Goal: Task Accomplishment & Management: Manage account settings

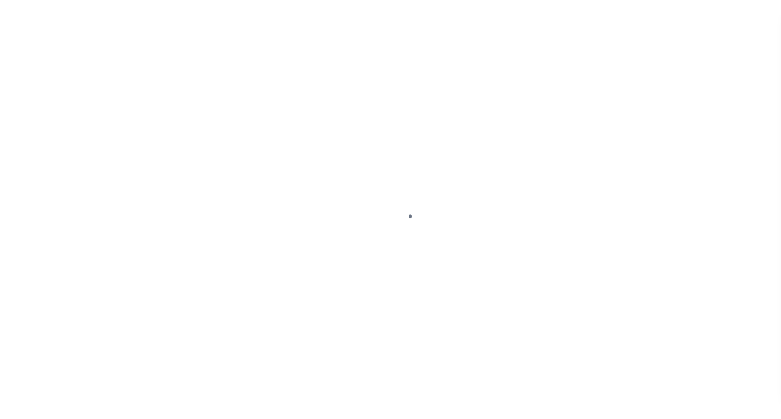
scroll to position [10, 0]
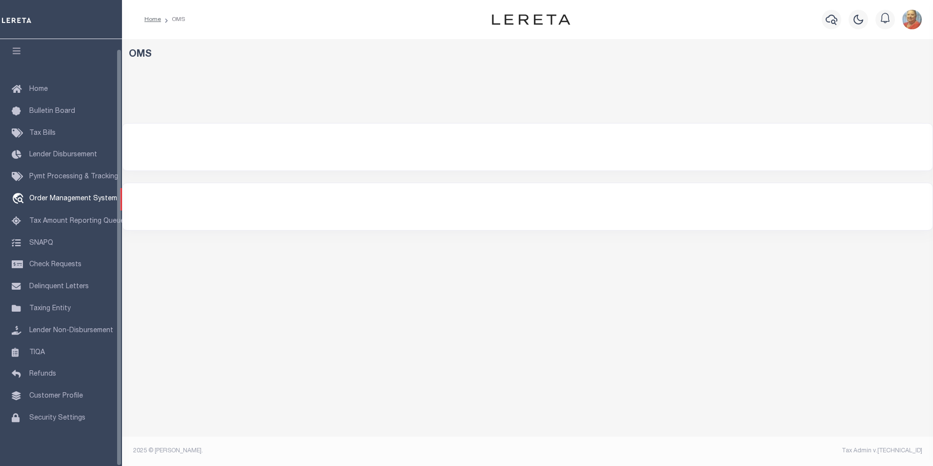
select select "200"
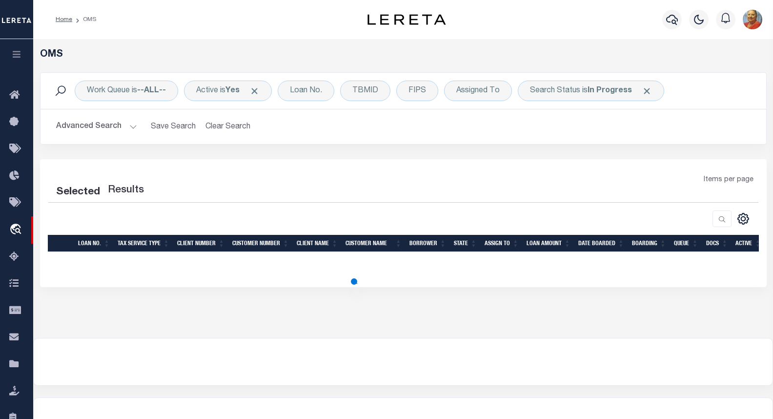
select select "200"
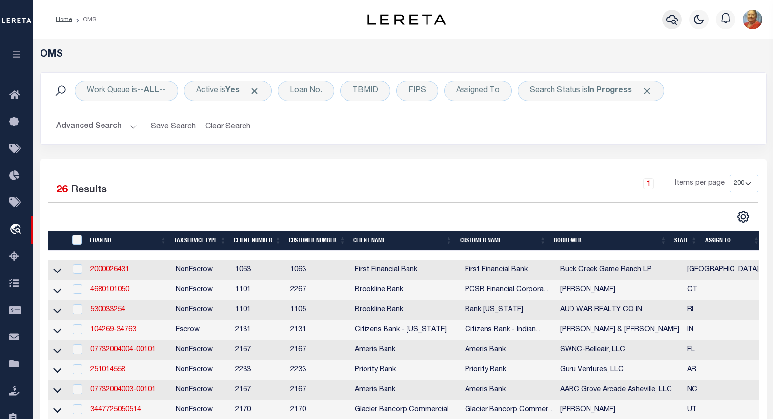
click at [670, 20] on icon "button" at bounding box center [672, 20] width 12 height 12
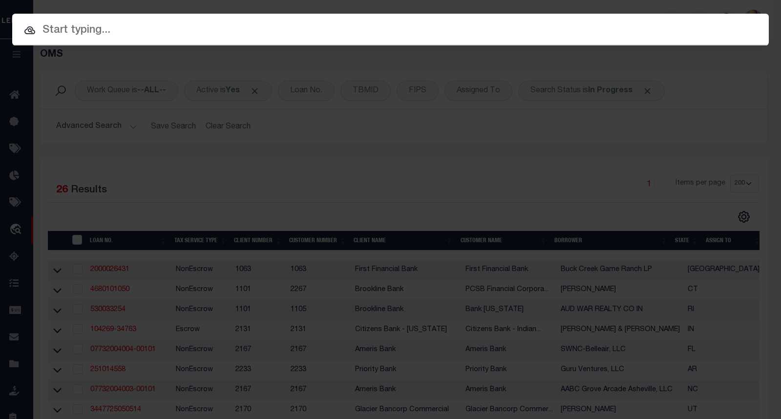
click at [71, 31] on input "text" at bounding box center [390, 30] width 756 height 17
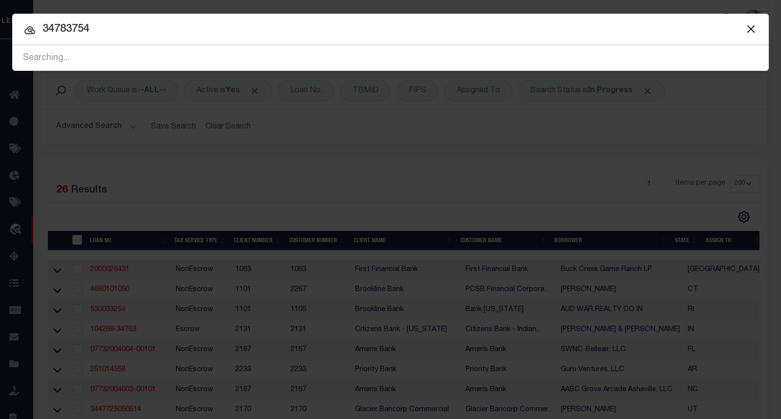
type input "34783754"
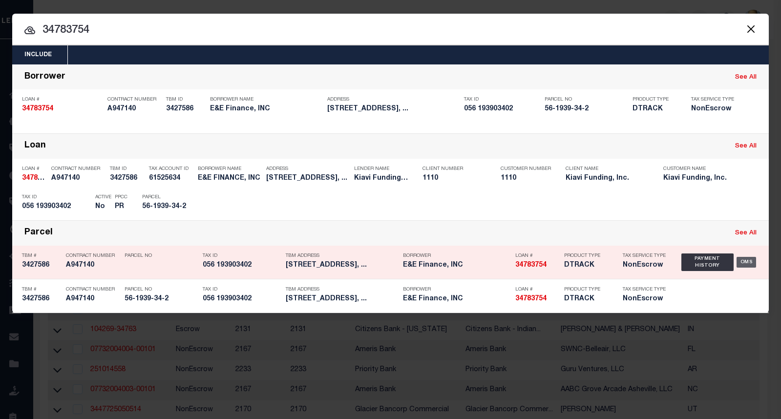
click at [753, 263] on div "OMS" at bounding box center [746, 262] width 20 height 11
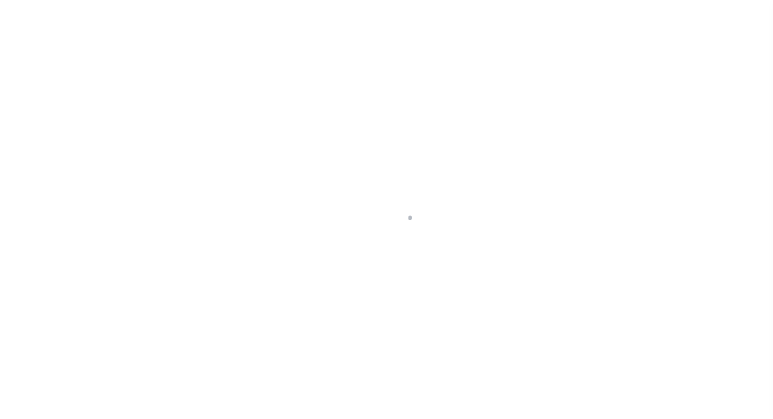
select select "False"
select select "10"
select select "NonEscrow"
type input "[STREET_ADDRESS]"
select select
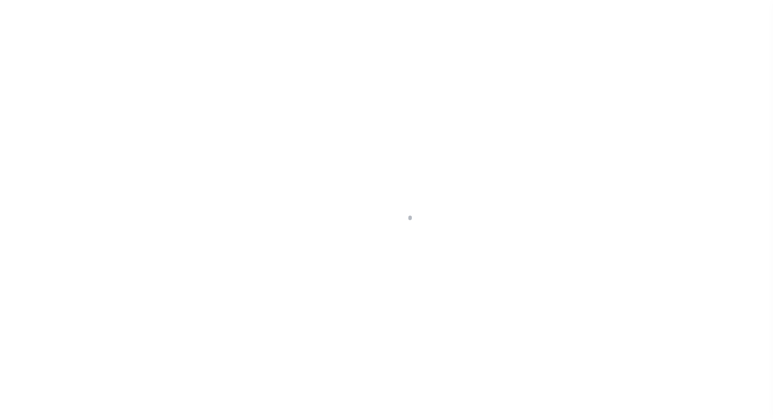
type input "BERKELEY CA 94710"
type input "CA"
select select "3485"
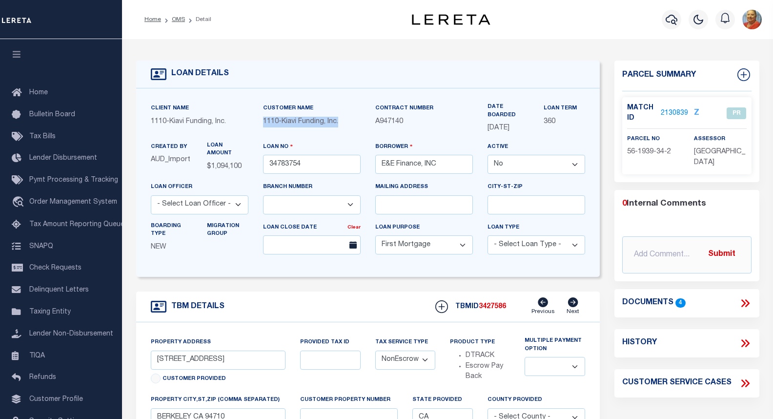
drag, startPoint x: 347, startPoint y: 124, endPoint x: 263, endPoint y: 121, distance: 84.0
click at [263, 121] on span "1110 - Kiavi Funding, Inc." at bounding box center [300, 121] width 75 height 7
copy div "1110 - Kiavi Funding, Inc."
drag, startPoint x: 413, startPoint y: 143, endPoint x: 412, endPoint y: 131, distance: 12.2
click at [413, 143] on label "Borrower" at bounding box center [394, 146] width 38 height 9
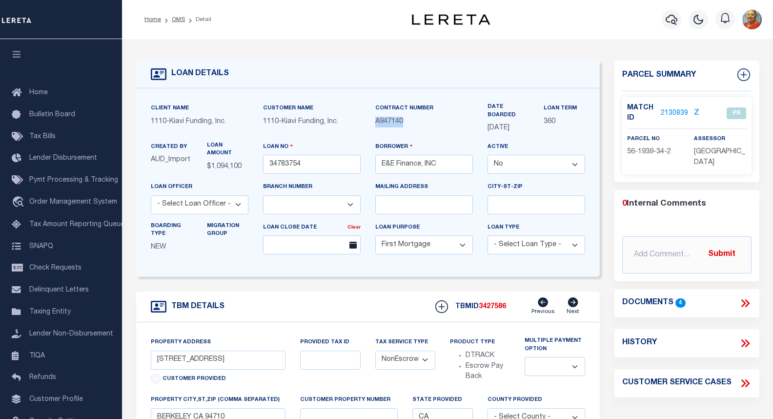
drag, startPoint x: 404, startPoint y: 124, endPoint x: 377, endPoint y: 124, distance: 26.9
click at [377, 124] on p "A947140" at bounding box center [424, 122] width 98 height 11
copy span "A947140"
click at [672, 111] on link "2130839" at bounding box center [674, 113] width 27 height 10
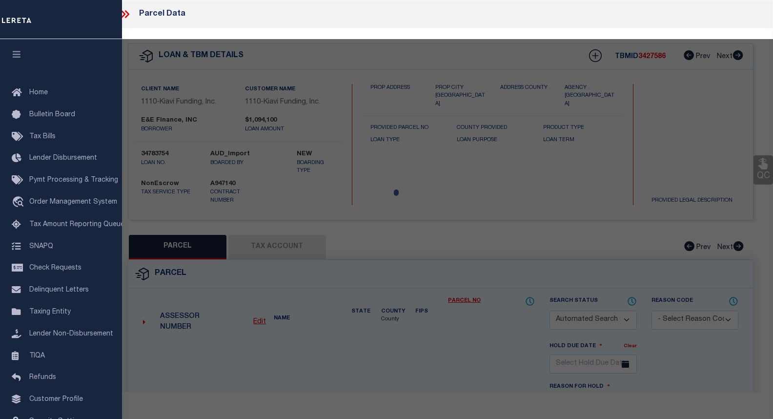
checkbox input "false"
select select "PR"
select select
type input "2413 7TH ST,"
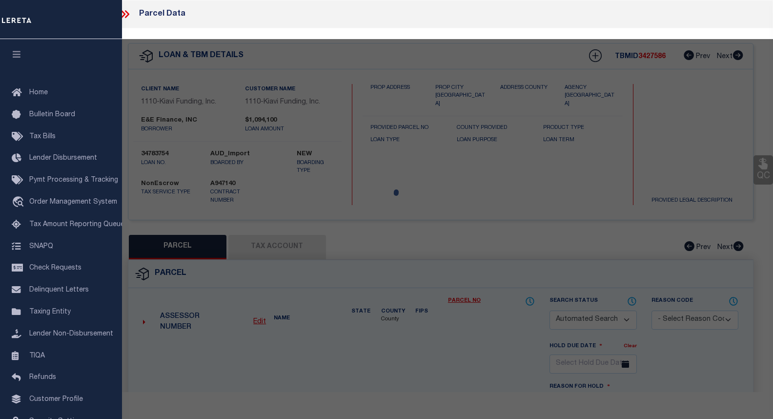
checkbox input "false"
type input "BERKELEY, CA 94710"
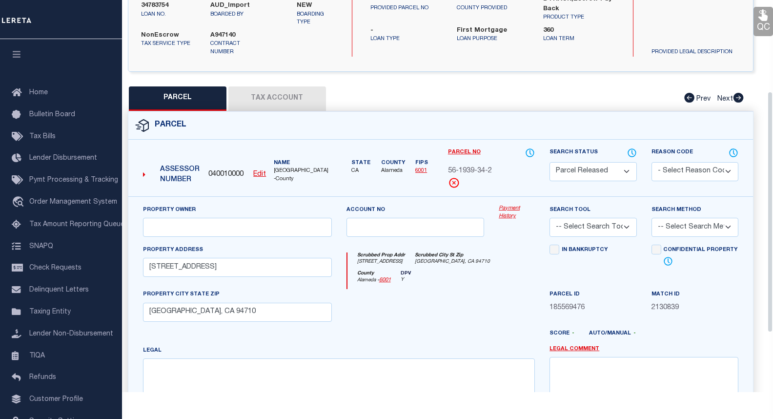
scroll to position [146, 0]
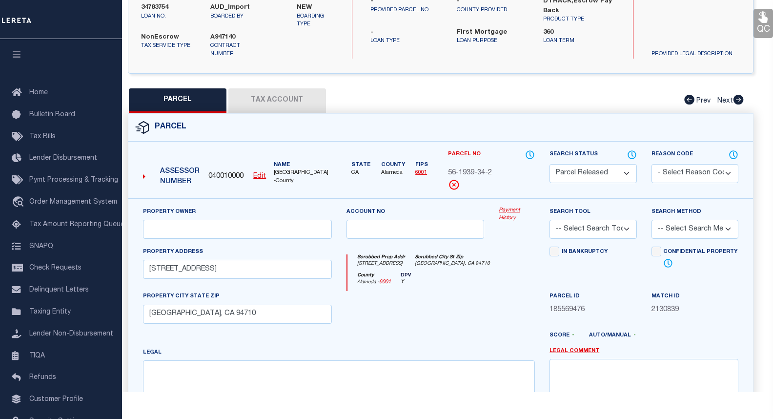
click at [273, 101] on button "Tax Account" at bounding box center [277, 100] width 98 height 24
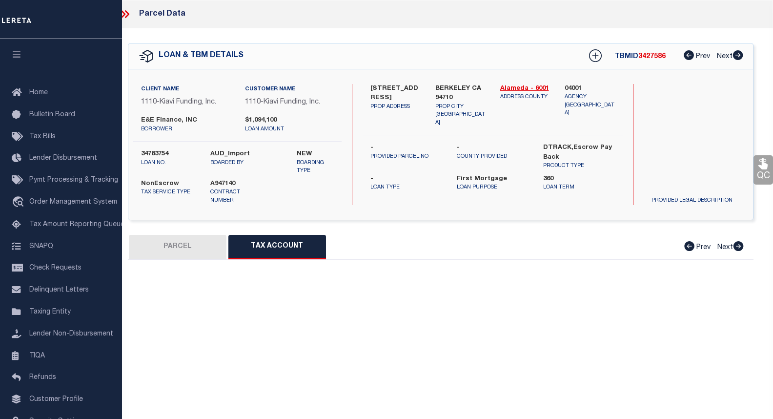
select select "100"
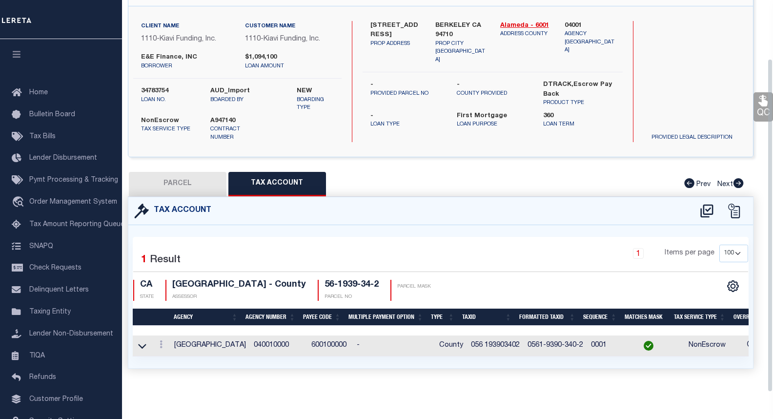
scroll to position [68, 0]
drag, startPoint x: 282, startPoint y: 340, endPoint x: 248, endPoint y: 339, distance: 34.7
click at [250, 339] on td "040010000" at bounding box center [279, 345] width 58 height 21
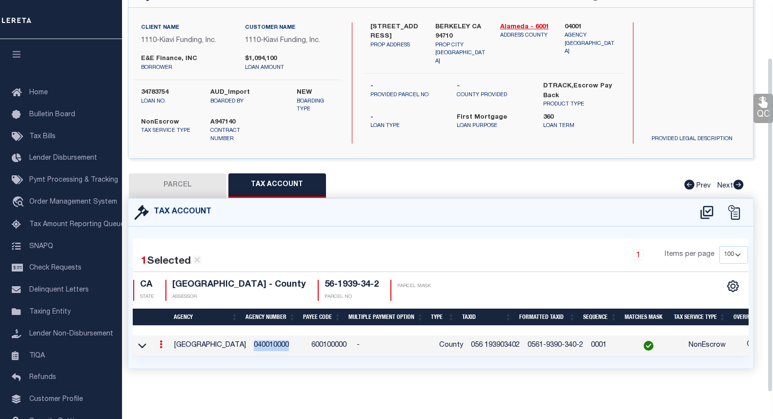
scroll to position [67, 0]
copy td "040010000"
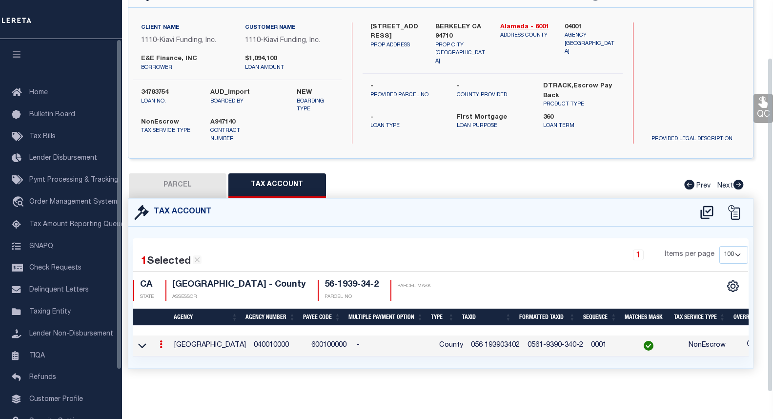
click at [539, 349] on td "0561-9390-340-2" at bounding box center [555, 345] width 63 height 21
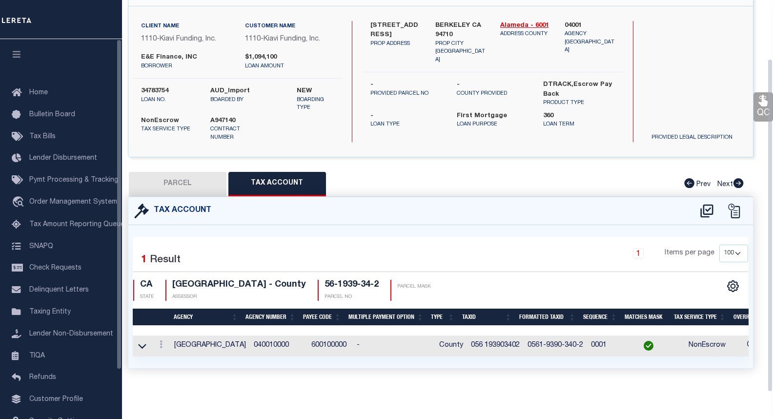
scroll to position [68, 0]
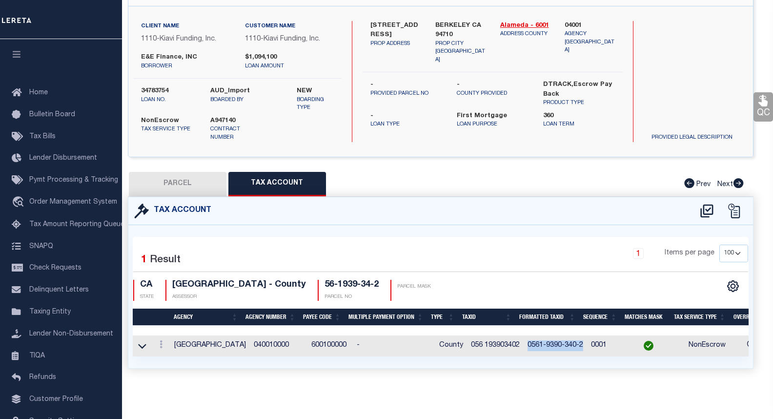
drag, startPoint x: 521, startPoint y: 338, endPoint x: 574, endPoint y: 341, distance: 52.8
click at [574, 341] on td "0561-9390-340-2" at bounding box center [555, 345] width 63 height 21
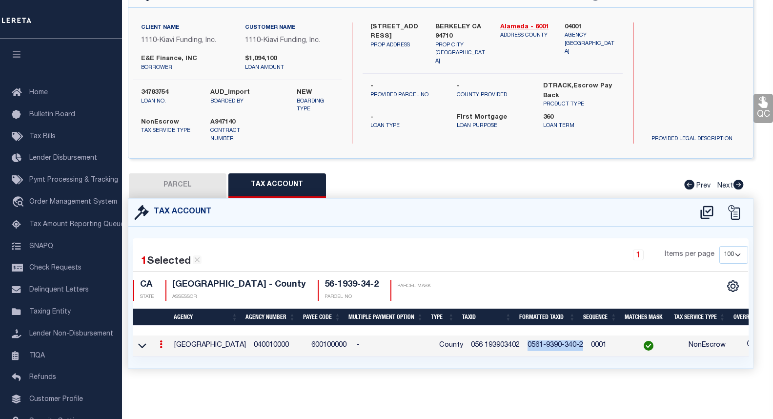
copy td "0561-9390-340-2"
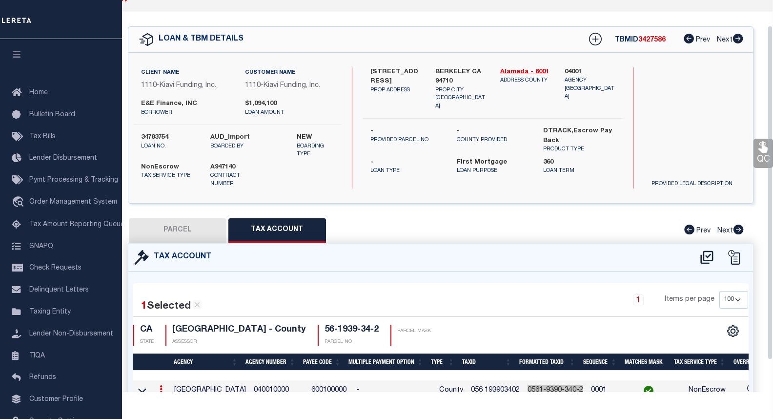
scroll to position [0, 0]
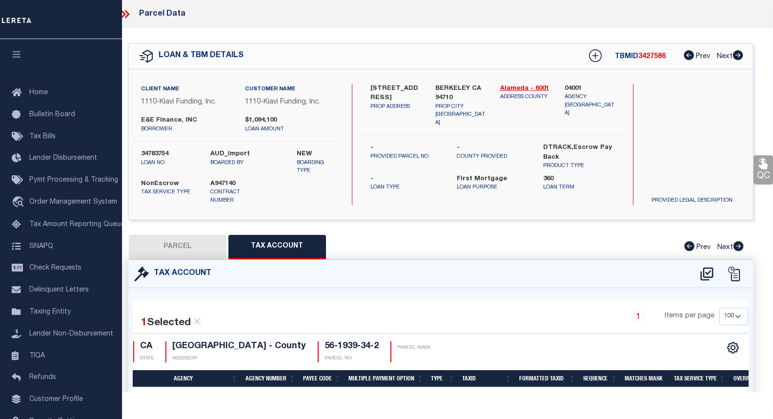
click at [127, 15] on icon at bounding box center [127, 14] width 4 height 8
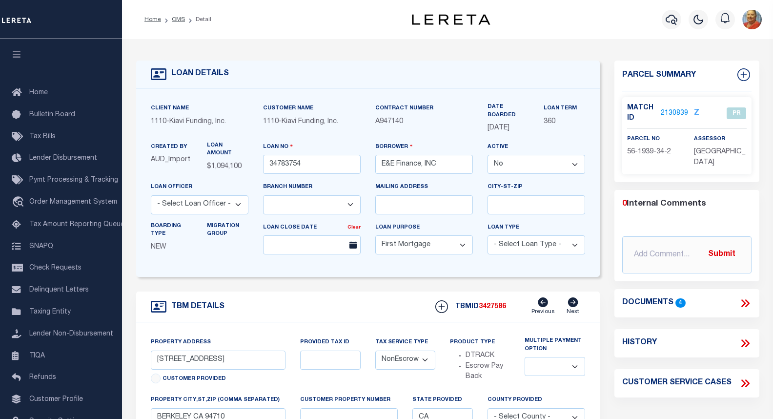
click at [684, 110] on link "2130839" at bounding box center [674, 113] width 27 height 10
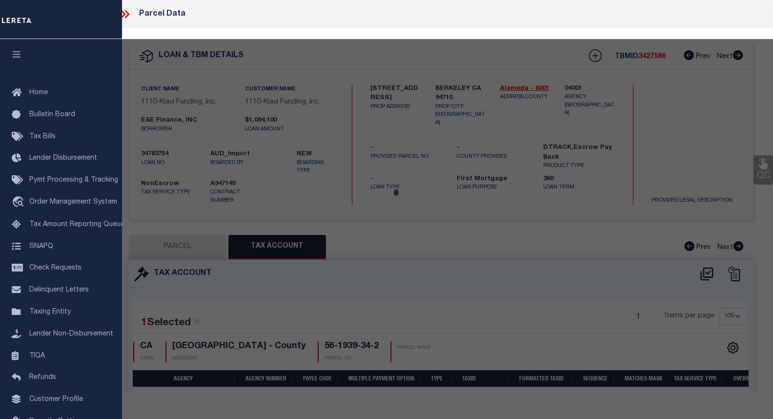
select select "AS"
checkbox input "false"
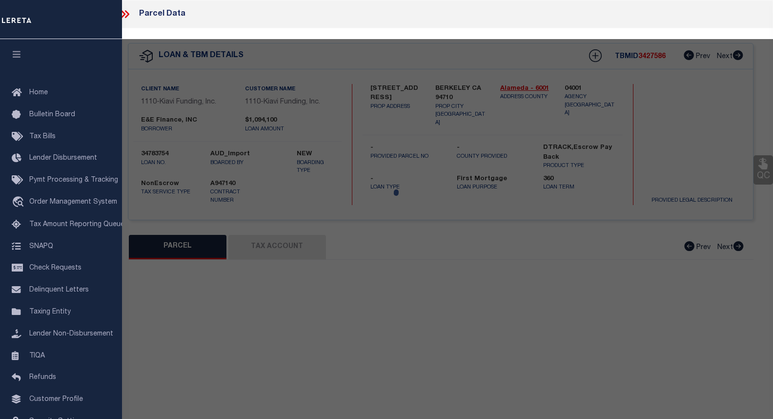
select select "PR"
select select
type input "2413 7TH ST,"
checkbox input "false"
type input "BERKELEY, CA 94710"
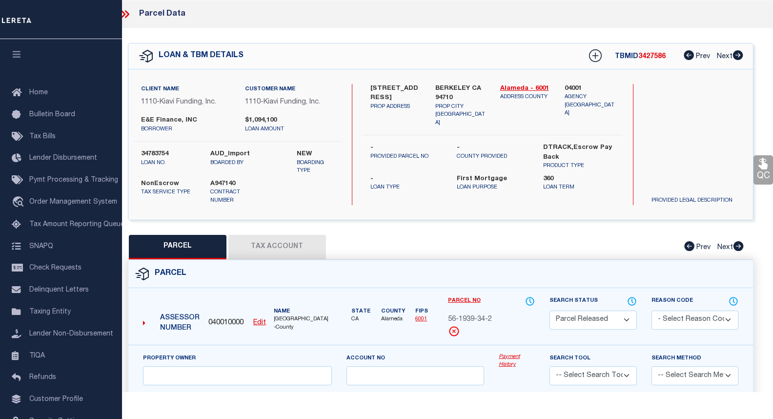
click at [512, 358] on link "Payment History" at bounding box center [517, 361] width 36 height 16
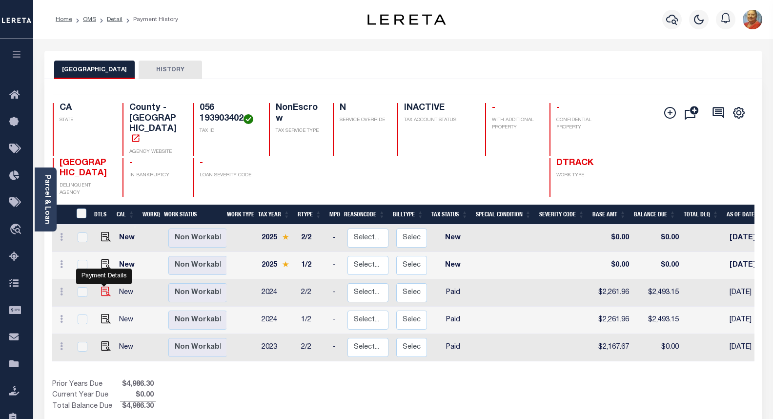
click at [104, 287] on img "" at bounding box center [106, 292] width 10 height 10
checkbox input "true"
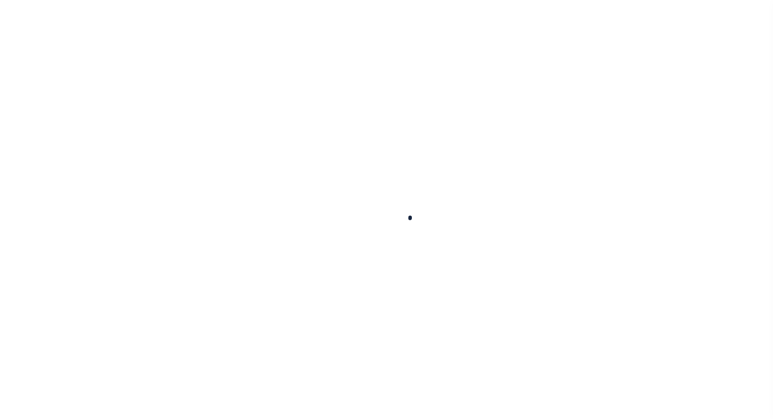
checkbox input "false"
type textarea "7/23/2025- the total payoff amount of $4986.30 for the 2024 full year. See atta…"
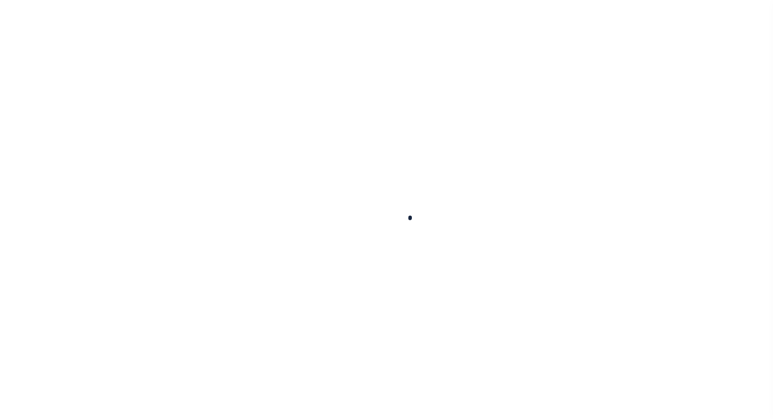
type input "07/31/2025"
type input "[DATE]"
select select "PYD"
type input "$2,261.96"
type input "$231.19"
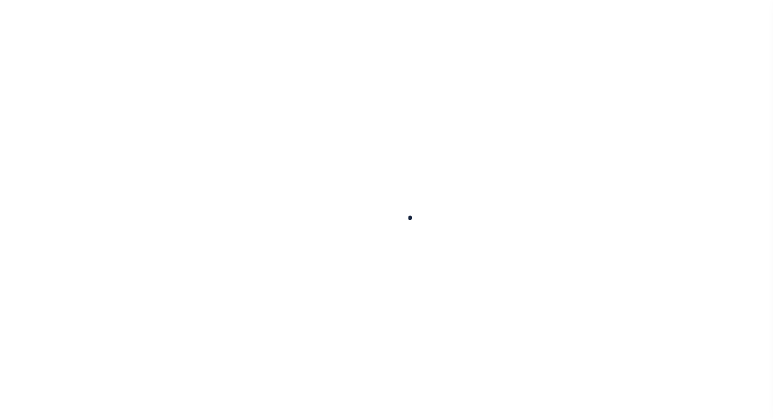
type input "$2,493.15"
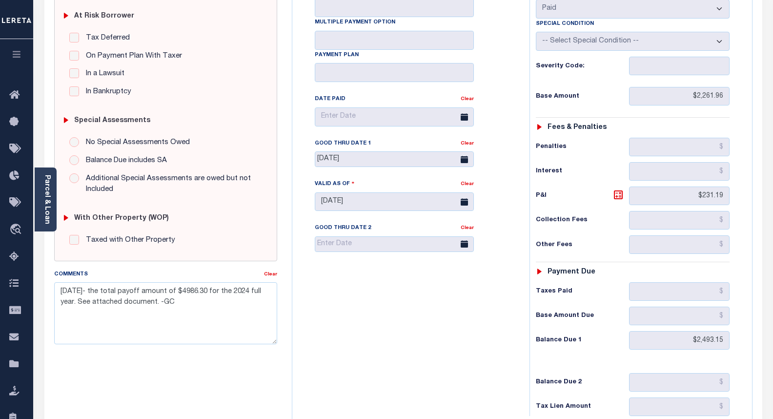
scroll to position [244, 0]
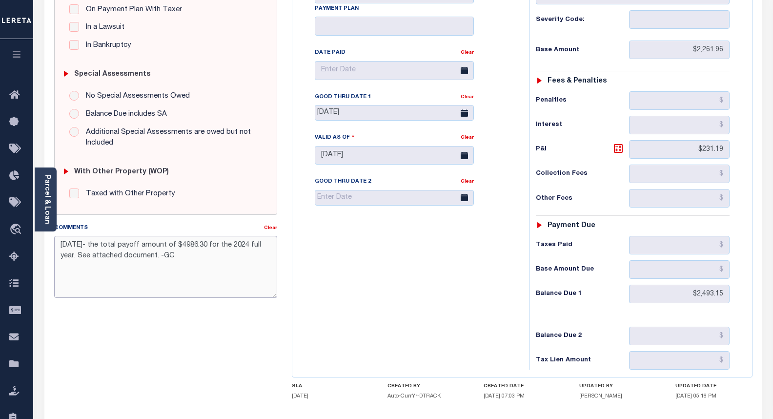
drag, startPoint x: 143, startPoint y: 295, endPoint x: 153, endPoint y: 300, distance: 11.2
click at [143, 295] on textarea "7/23/2025- the total payoff amount of $4986.30 for the 2024 full year. See atta…" at bounding box center [165, 267] width 223 height 62
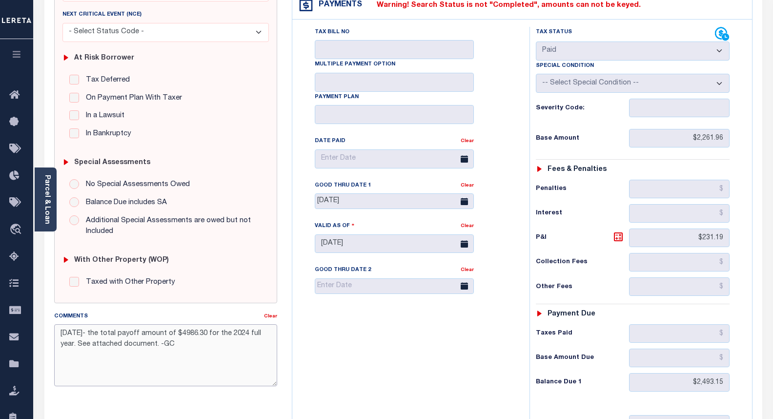
scroll to position [0, 0]
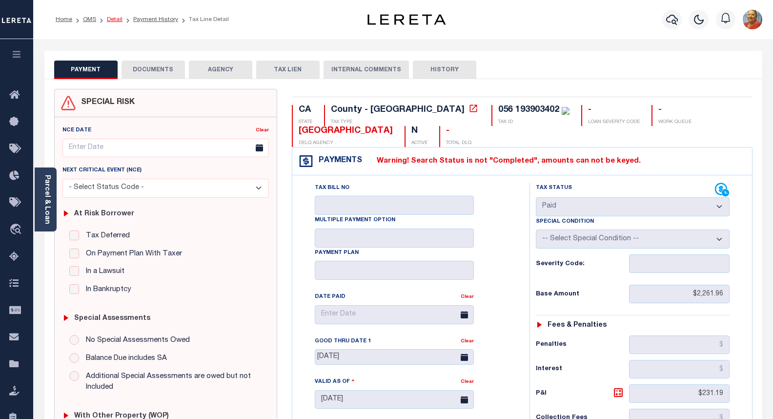
click at [112, 20] on link "Detail" at bounding box center [115, 20] width 16 height 6
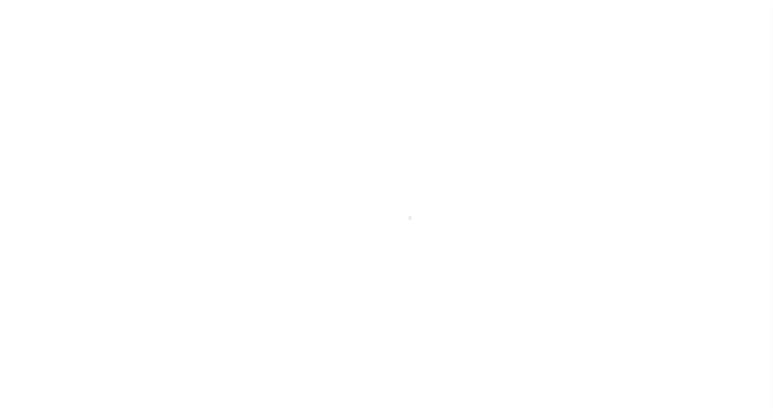
select select "False"
select select "3485"
select select "10"
select select "NonEscrow"
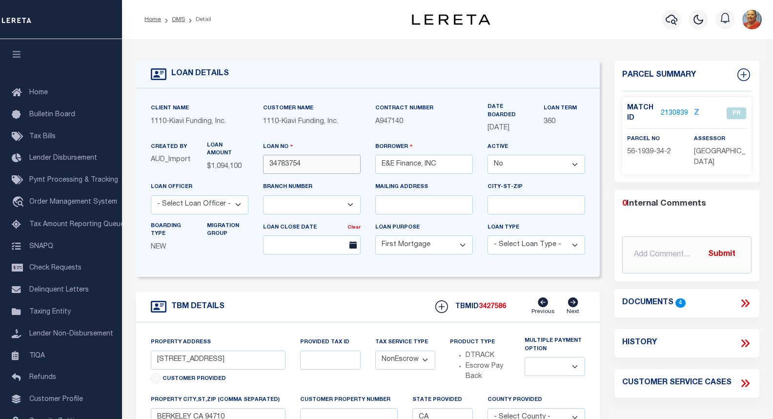
drag, startPoint x: 308, startPoint y: 165, endPoint x: 268, endPoint y: 167, distance: 40.6
click at [268, 167] on input "34783754" at bounding box center [312, 164] width 98 height 19
drag, startPoint x: 440, startPoint y: 164, endPoint x: 381, endPoint y: 160, distance: 59.7
click at [381, 160] on input "E&E Finance, INC" at bounding box center [424, 164] width 98 height 19
click at [295, 311] on div "TBM DETAILS TBMID 3427586 Previous Next" at bounding box center [368, 306] width 464 height 31
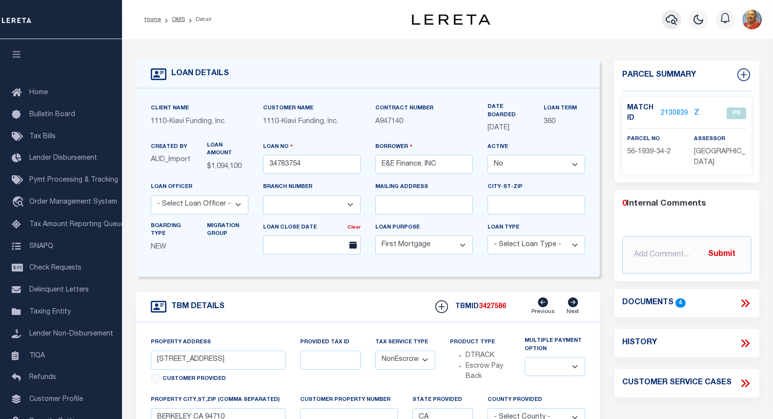
click at [672, 18] on icon "button" at bounding box center [672, 20] width 12 height 12
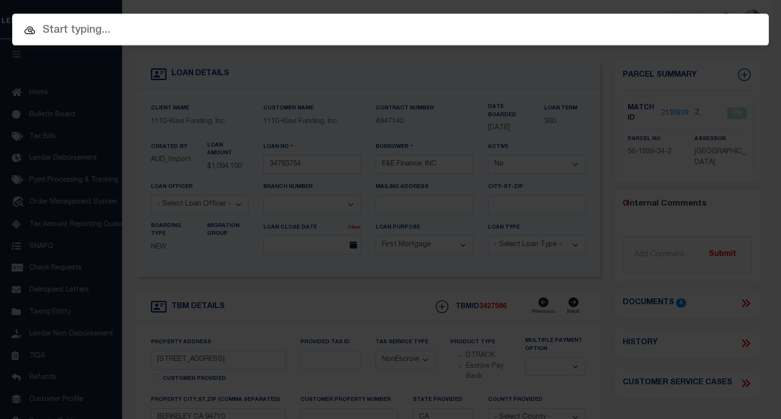
click at [128, 29] on input "text" at bounding box center [390, 30] width 756 height 17
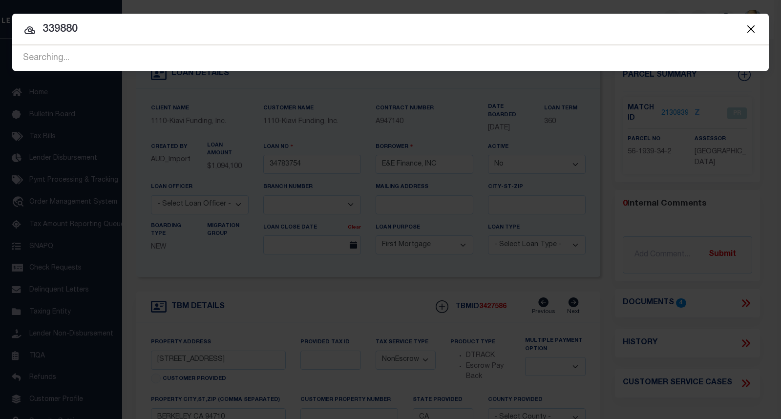
type input "339880"
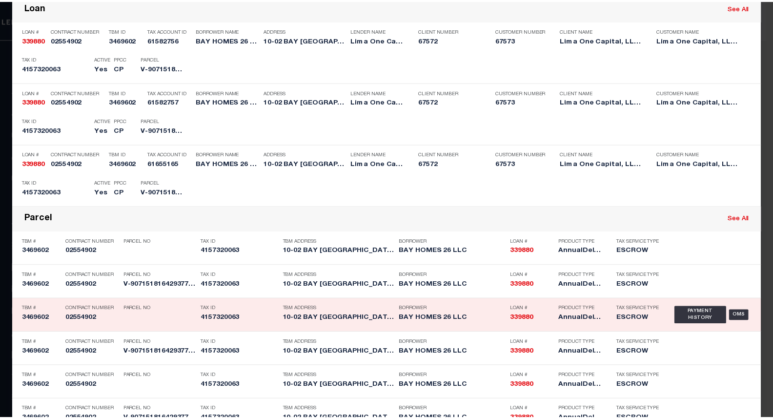
scroll to position [168, 0]
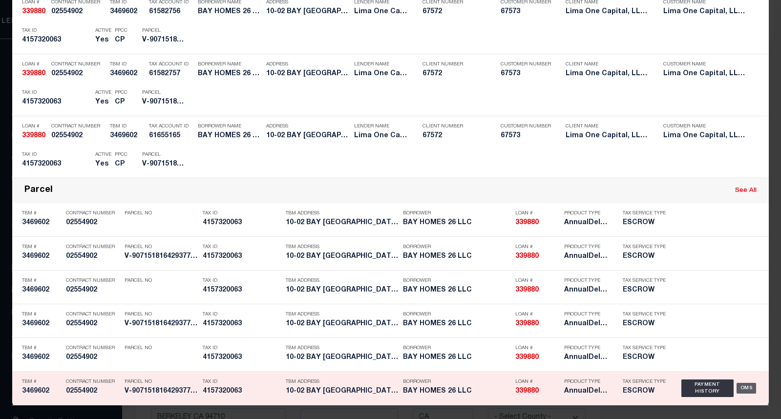
click at [738, 388] on div "OMS" at bounding box center [746, 388] width 20 height 11
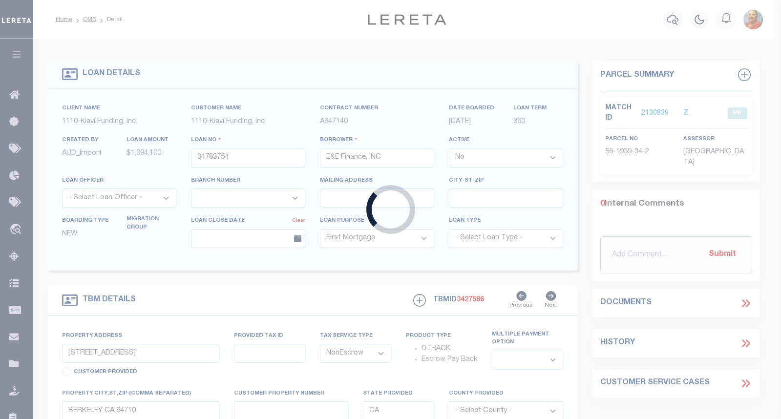
type input "339880"
type input "BAY HOMES 26 LLC"
select select "True"
select select
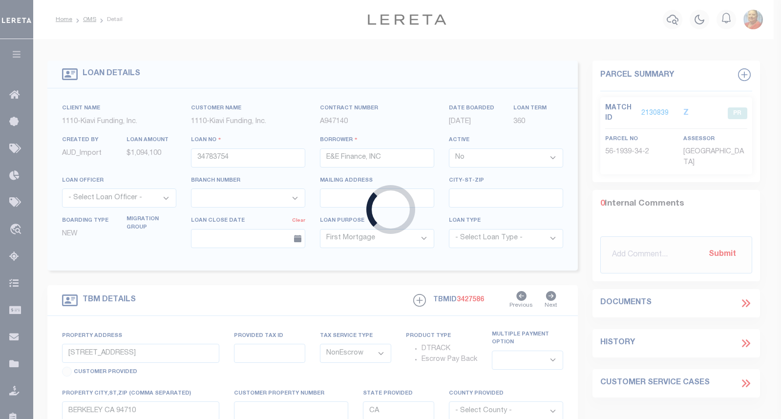
select select
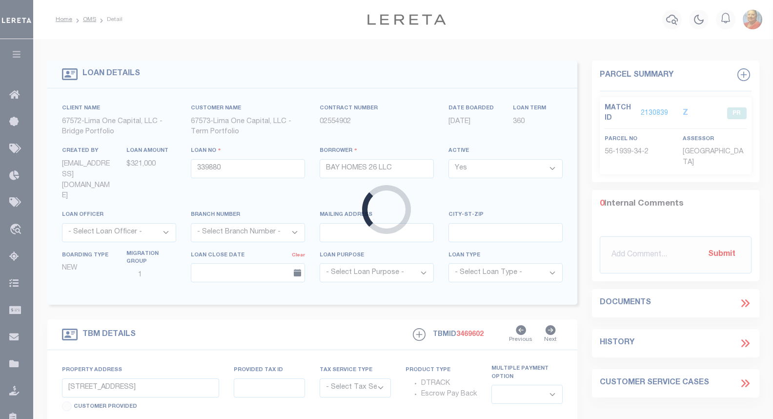
type input "[STREET_ADDRESS]"
radio input "true"
select select "Escrow"
type input "FAR ROCKAWAY NY 11691"
type input "339880-1"
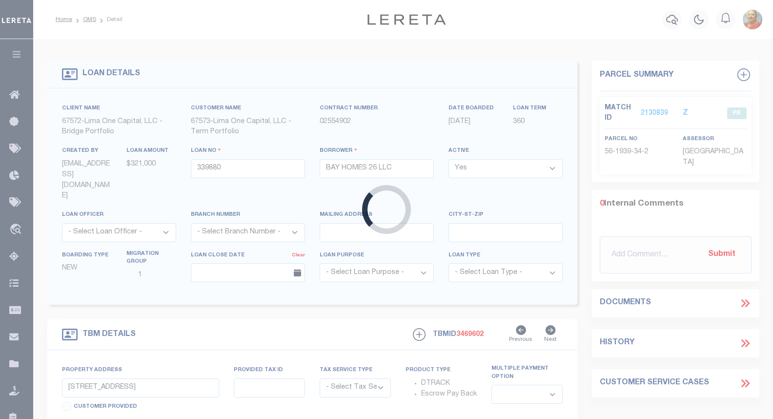
type input "NY"
type textarea "COLLECTOR: ENTITY: PARCEL: 4"
select select "4"
